Goal: Task Accomplishment & Management: Complete application form

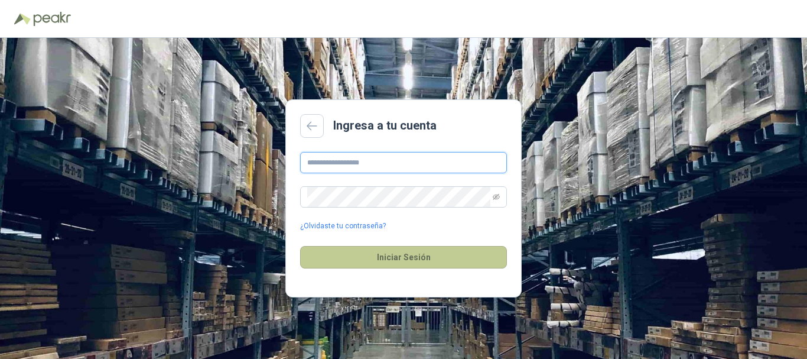
type input "**********"
click at [368, 266] on button "Iniciar Sesión" at bounding box center [403, 257] width 207 height 22
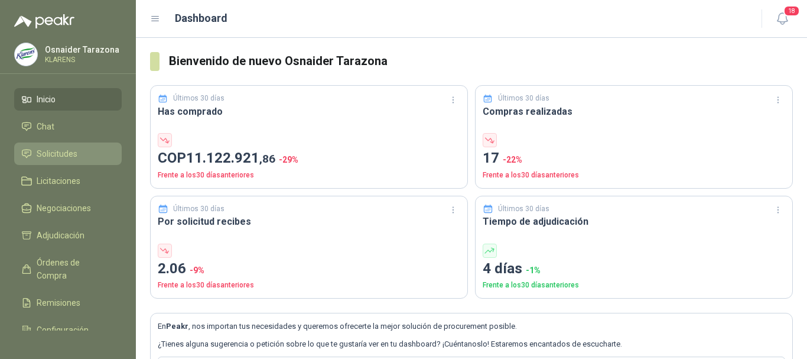
click at [66, 155] on span "Solicitudes" at bounding box center [57, 153] width 41 height 13
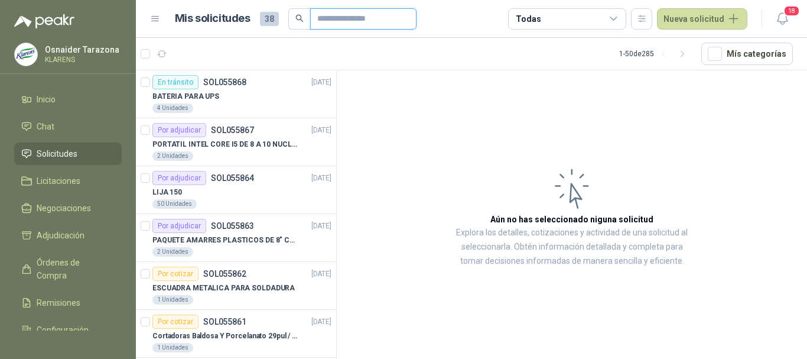
click at [346, 28] on input "text" at bounding box center [358, 19] width 83 height 20
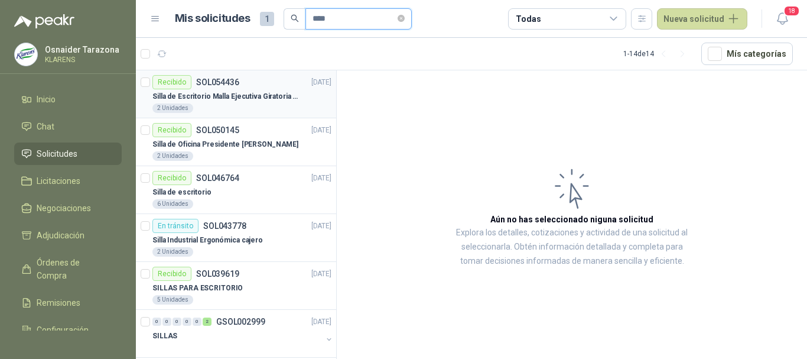
type input "****"
click at [291, 98] on p "Silla de Escritorio Malla Ejecutiva Giratoria Cromada con Reposabrazos Fijo Neg…" at bounding box center [225, 96] width 147 height 11
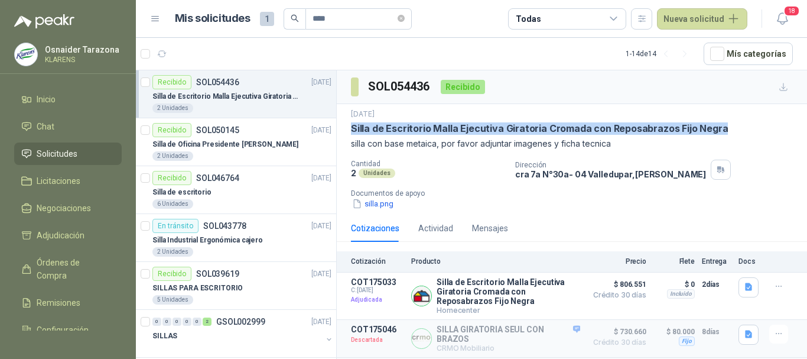
drag, startPoint x: 351, startPoint y: 126, endPoint x: 720, endPoint y: 131, distance: 368.8
click at [720, 131] on div "Silla de Escritorio Malla Ejecutiva Giratoria Cromada con Reposabrazos Fijo Neg…" at bounding box center [572, 128] width 442 height 12
copy p "Silla de Escritorio Malla Ejecutiva Giratoria Cromada con Reposabrazos Fijo Neg…"
click at [693, 10] on button "Nueva solicitud" at bounding box center [702, 18] width 90 height 21
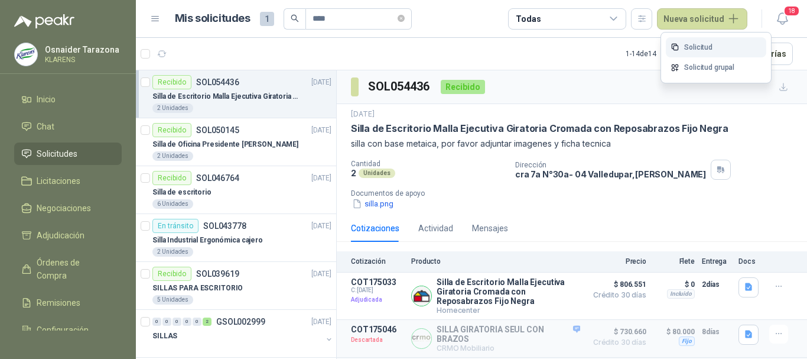
click at [696, 50] on link "Solicitud" at bounding box center [716, 47] width 100 height 21
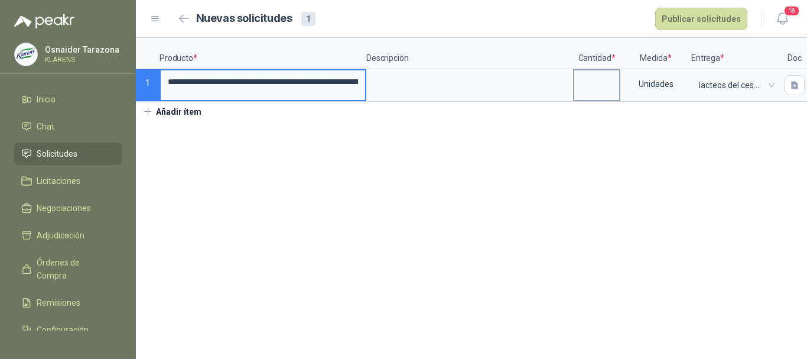
click at [599, 89] on input at bounding box center [596, 81] width 45 height 23
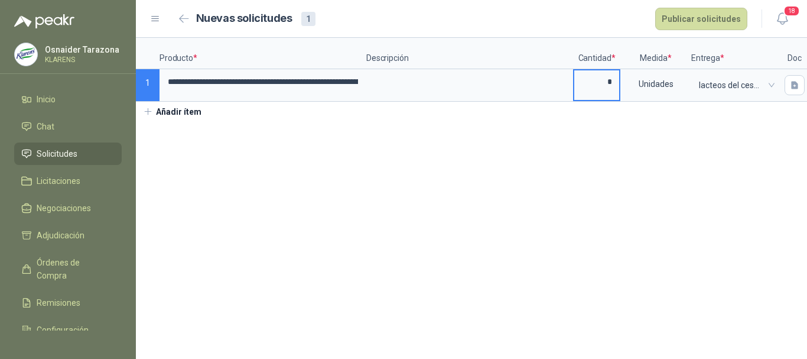
type input "*"
click at [518, 21] on div "Nuevas solicitudes 1 Publicar solicitudes" at bounding box center [461, 19] width 573 height 22
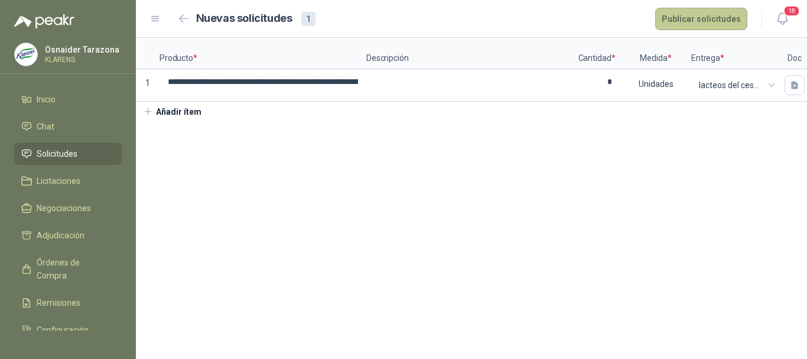
click at [699, 28] on button "Publicar solicitudes" at bounding box center [701, 19] width 92 height 22
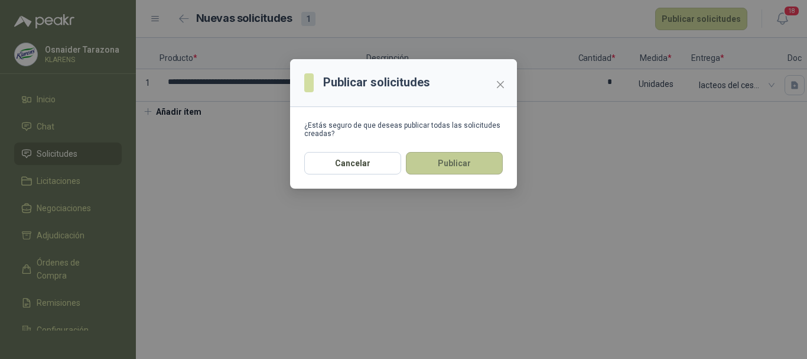
click at [477, 164] on button "Publicar" at bounding box center [454, 163] width 97 height 22
